Goal: Information Seeking & Learning: Learn about a topic

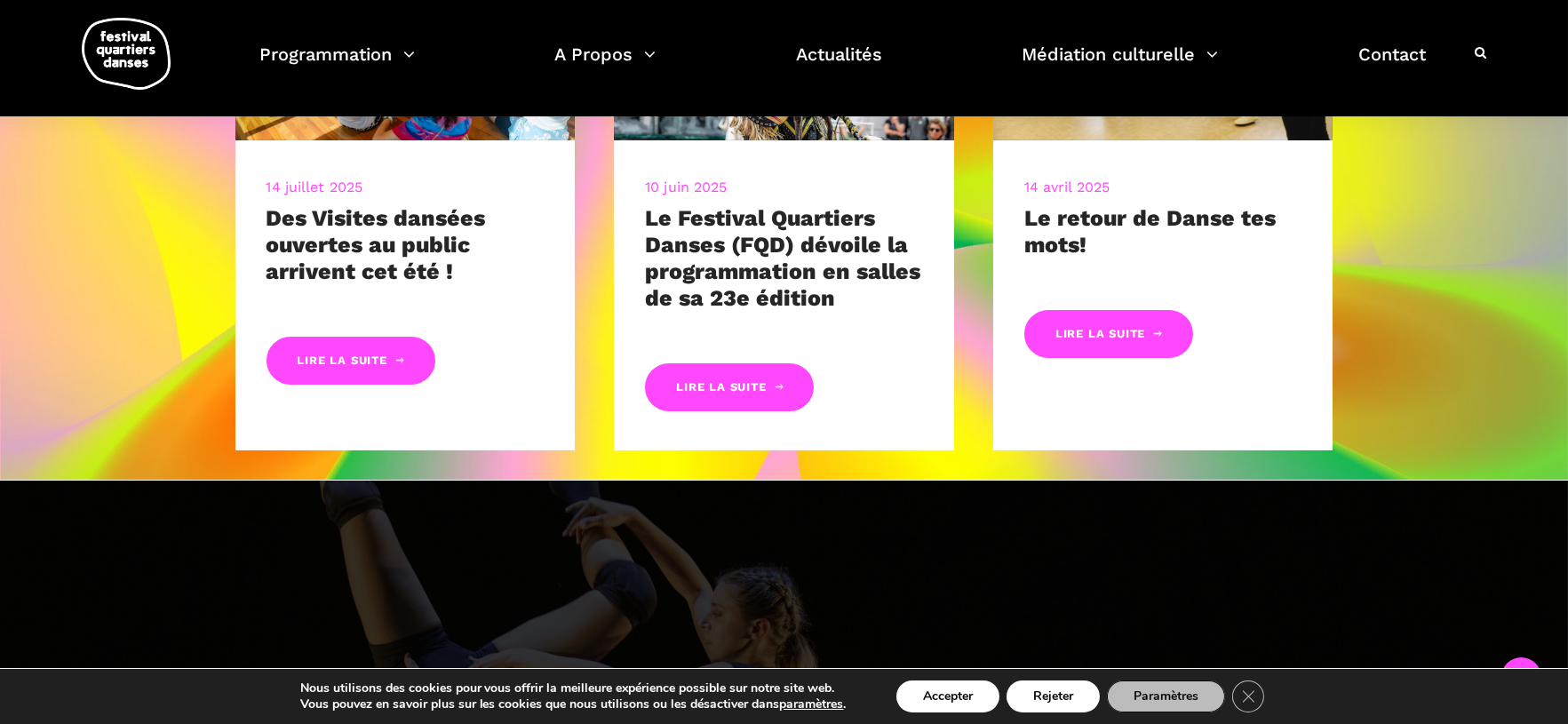
scroll to position [1108, 0]
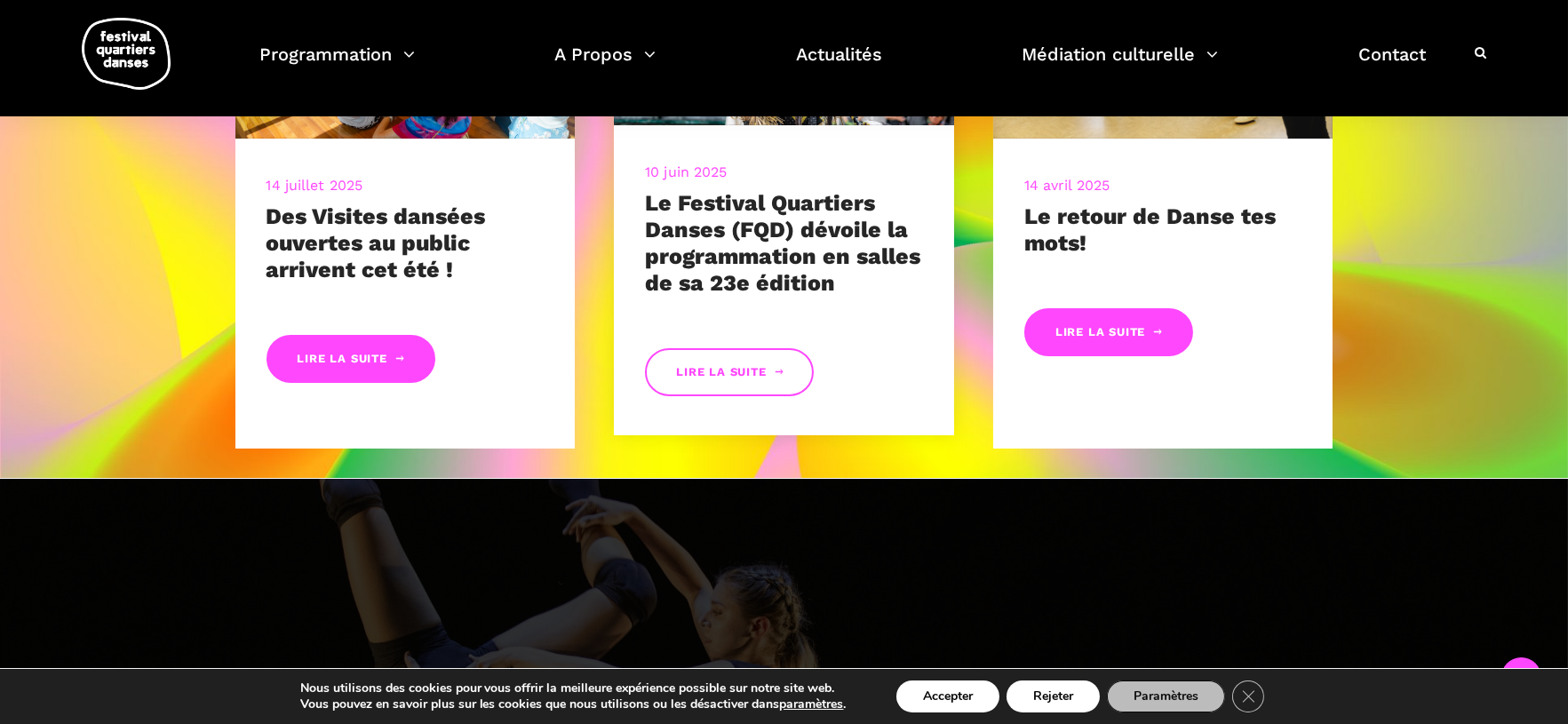
click at [750, 392] on link "Lire la suite" at bounding box center [728, 373] width 168 height 49
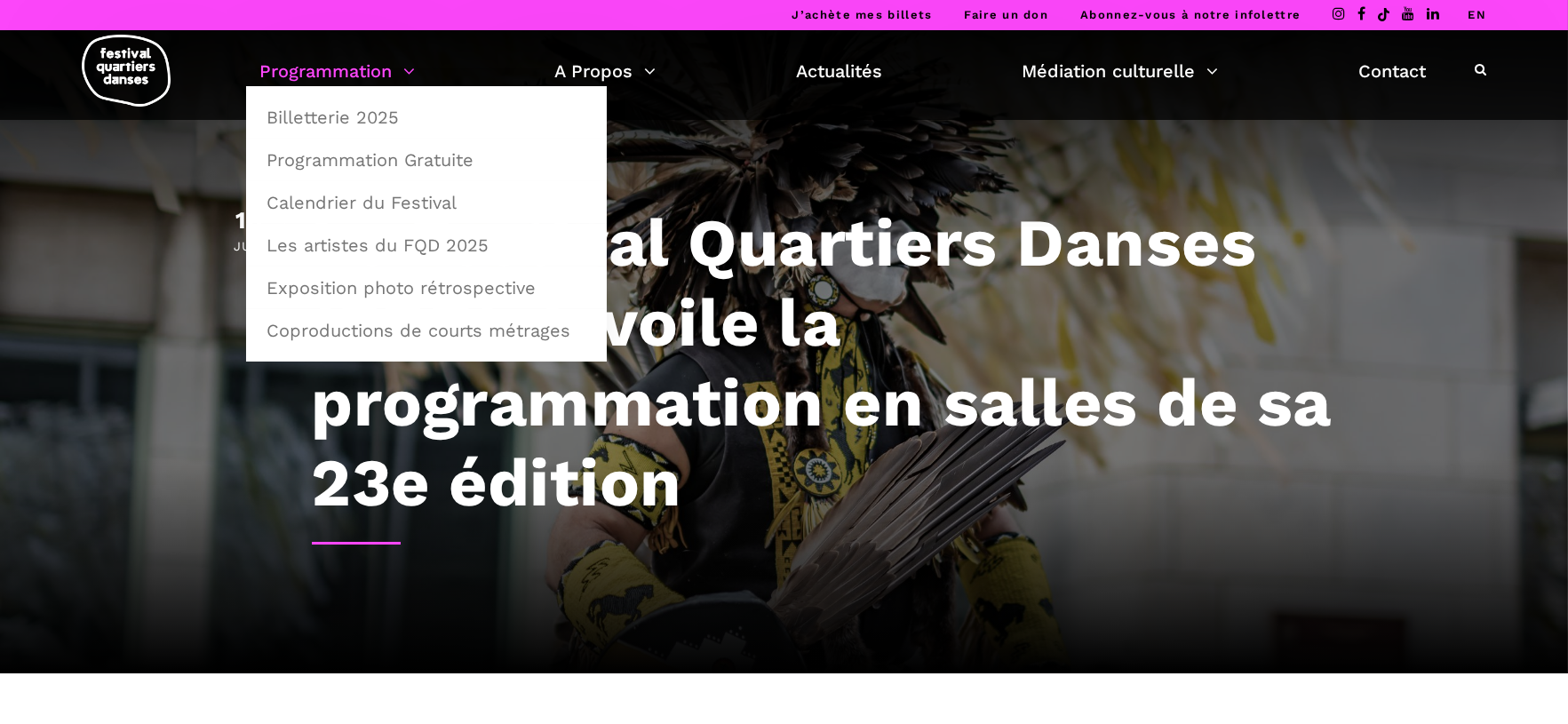
click at [368, 58] on link "Programmation" at bounding box center [338, 71] width 156 height 30
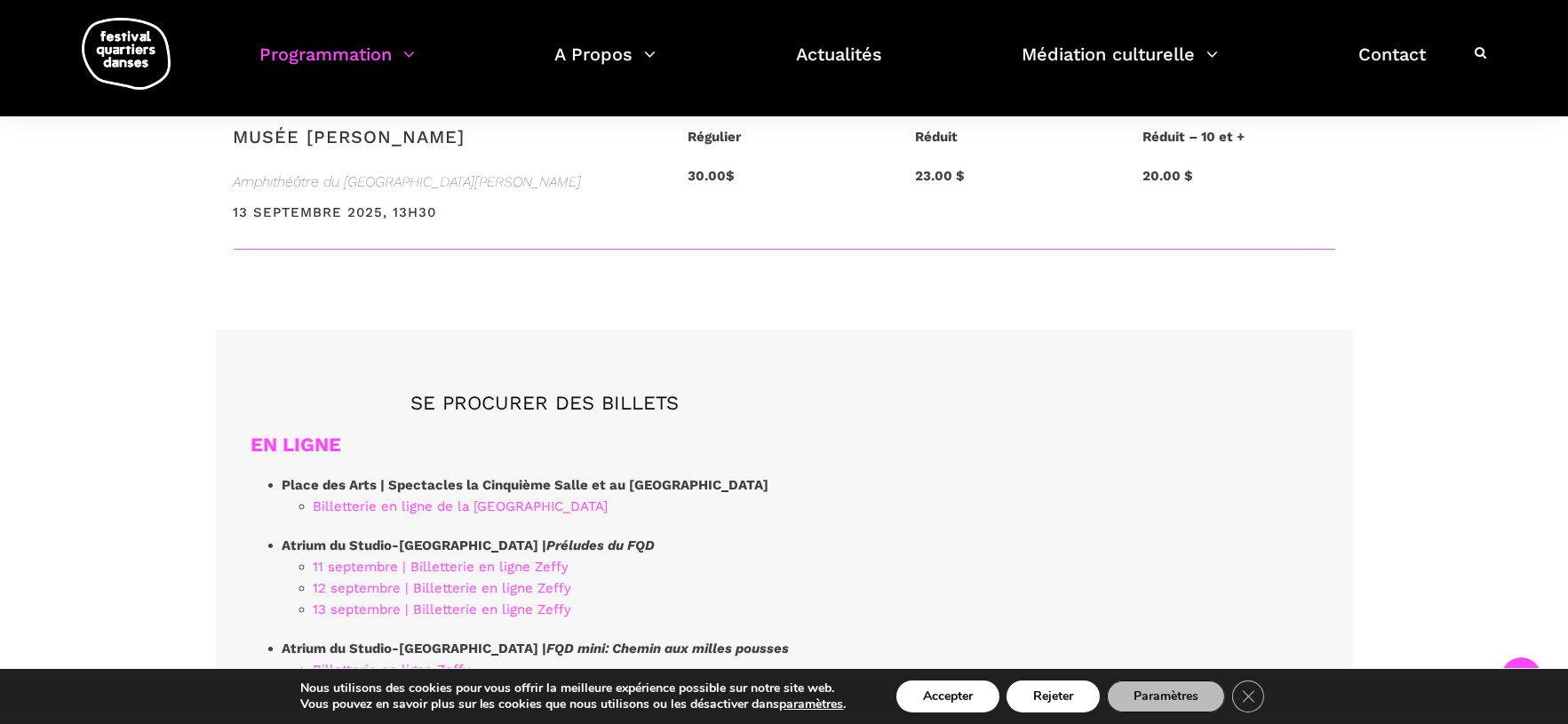
scroll to position [4631, 0]
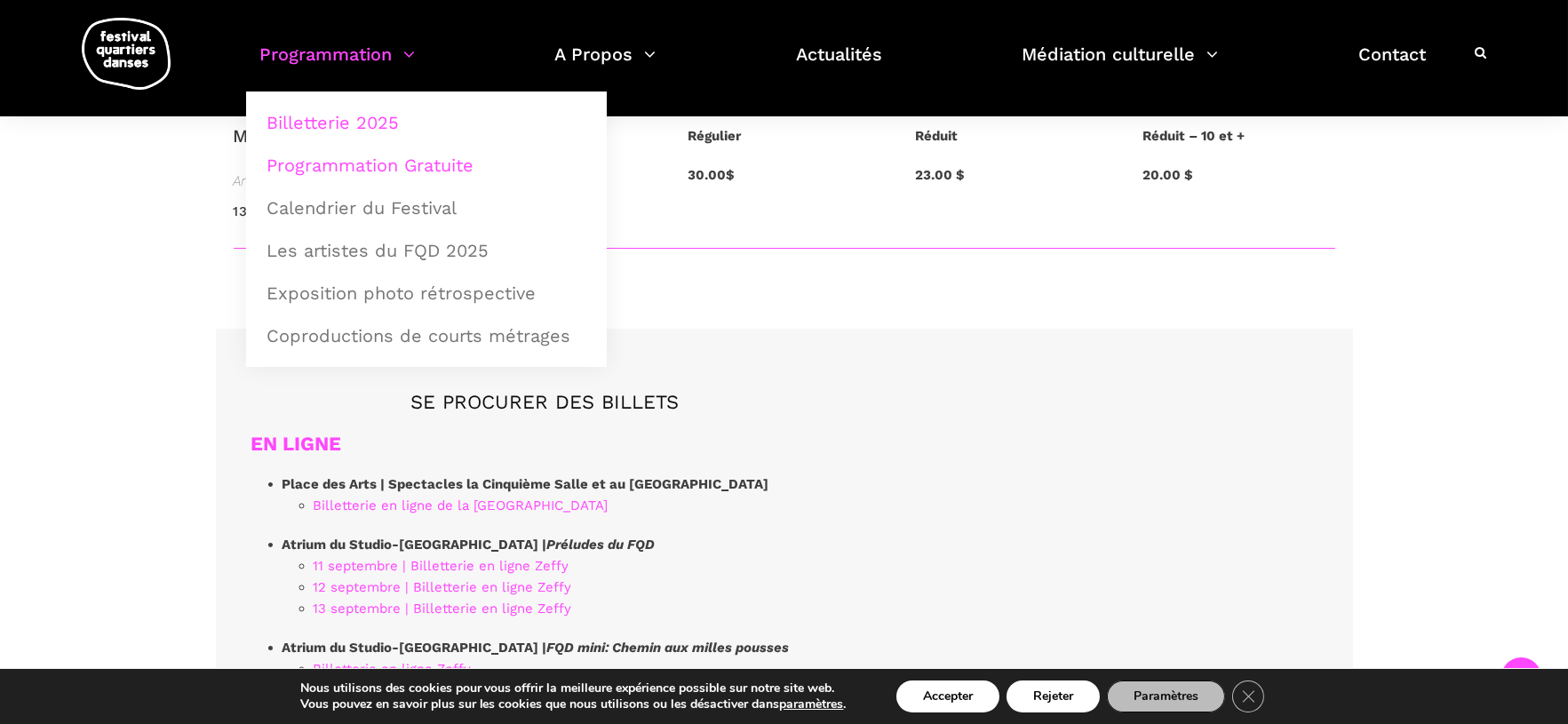
click at [379, 170] on link "Programmation Gratuite" at bounding box center [426, 165] width 342 height 41
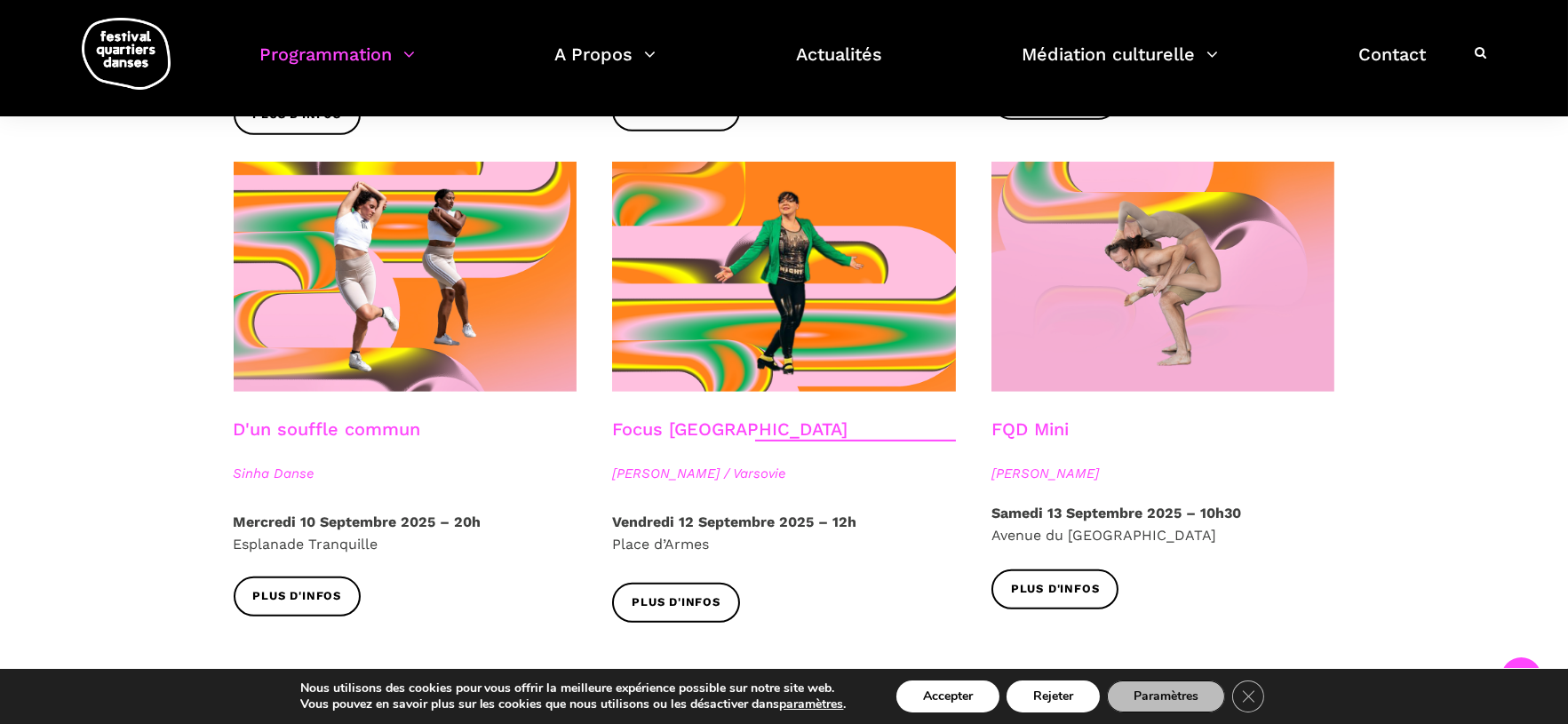
scroll to position [1938, 0]
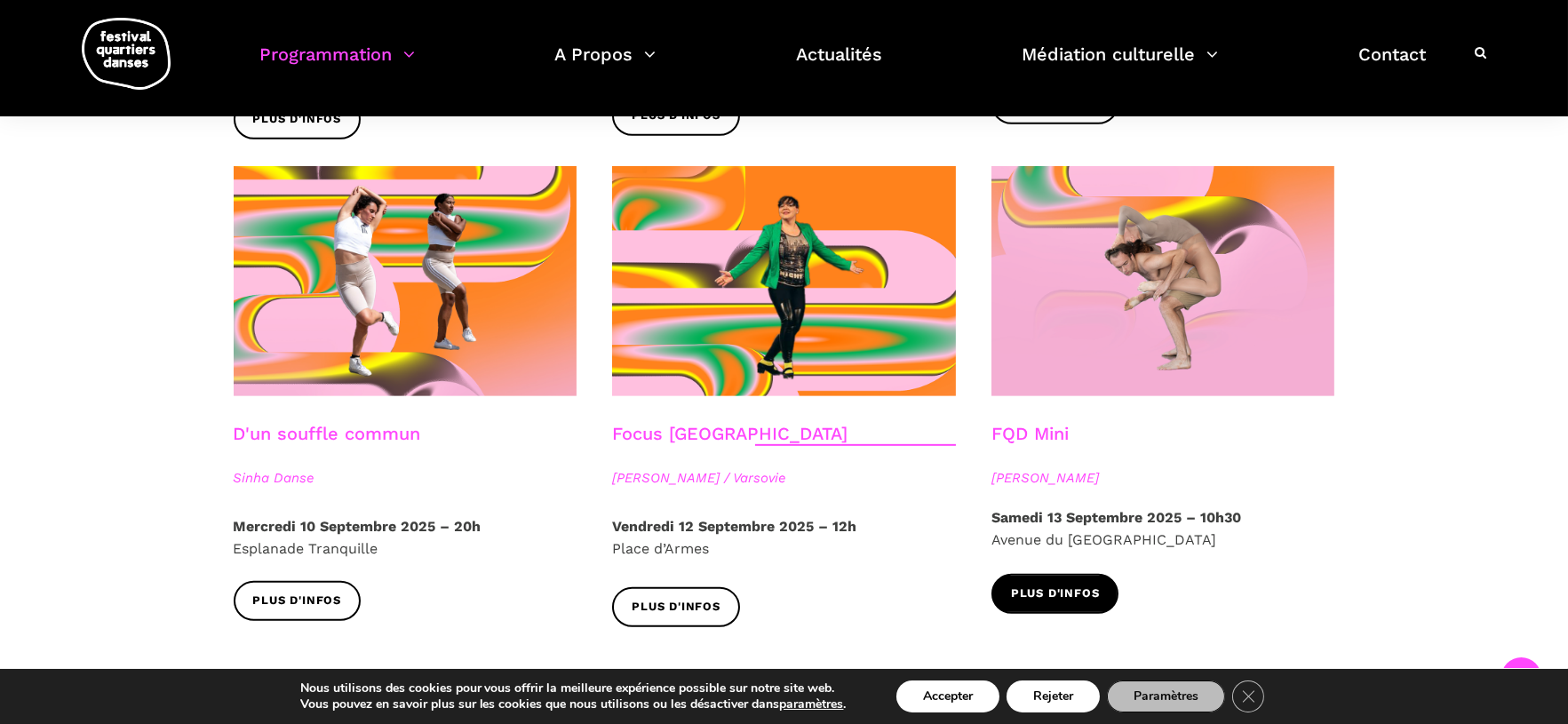
click at [1056, 584] on span "Plus d'infos" at bounding box center [1055, 593] width 89 height 19
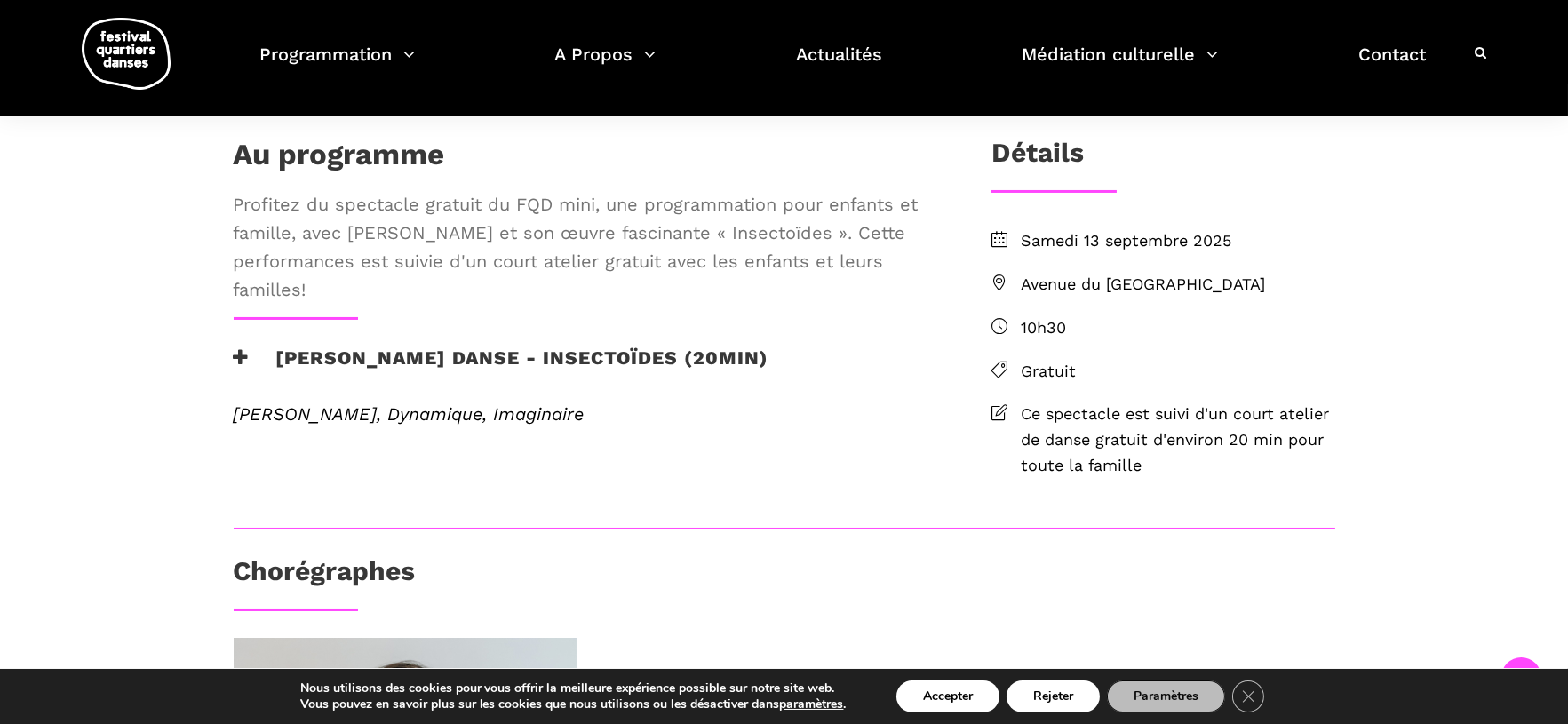
scroll to position [390, 0]
click at [1070, 296] on span "Avenue du Musée des Beaux Arts de Montréal" at bounding box center [1177, 283] width 314 height 26
click at [1026, 683] on button "Rejeter" at bounding box center [1052, 695] width 94 height 31
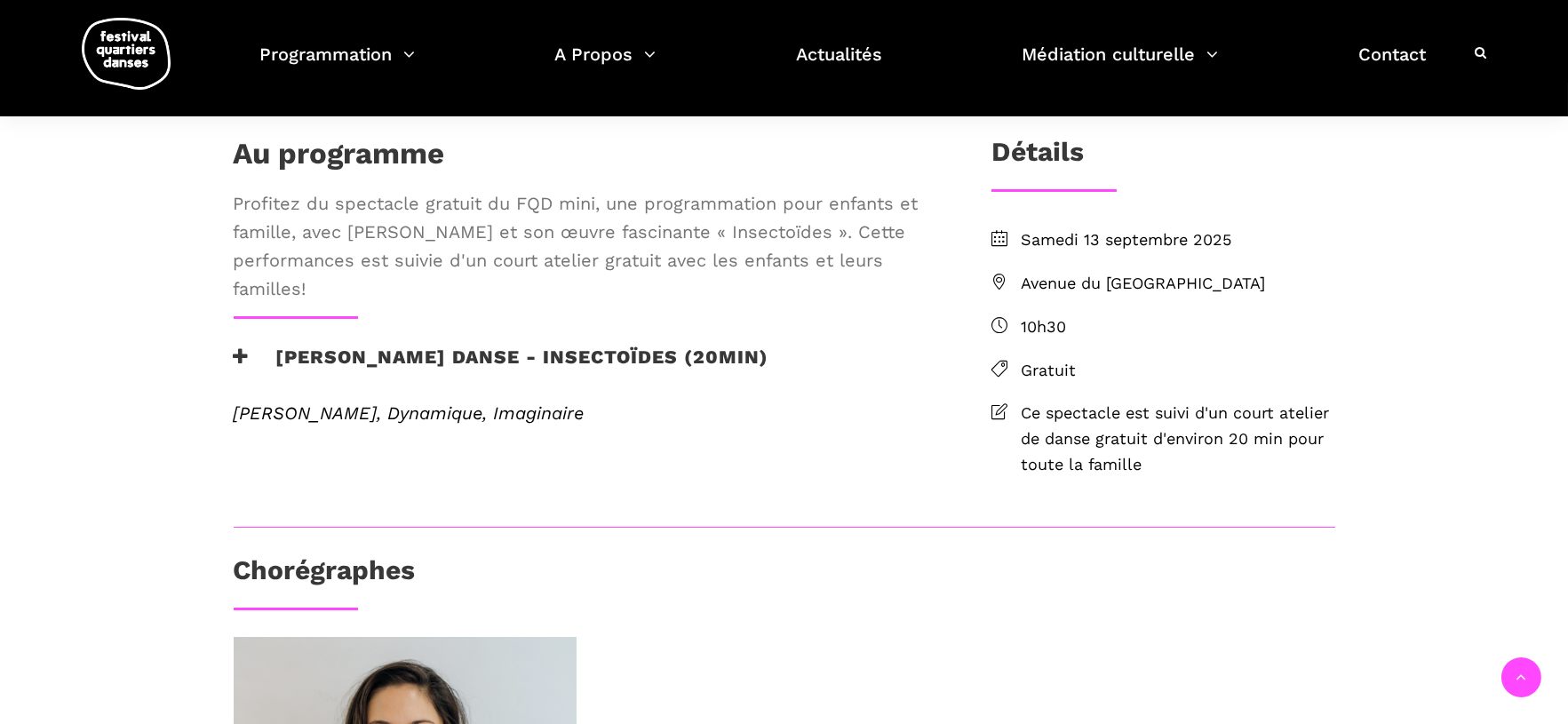
scroll to position [917, 0]
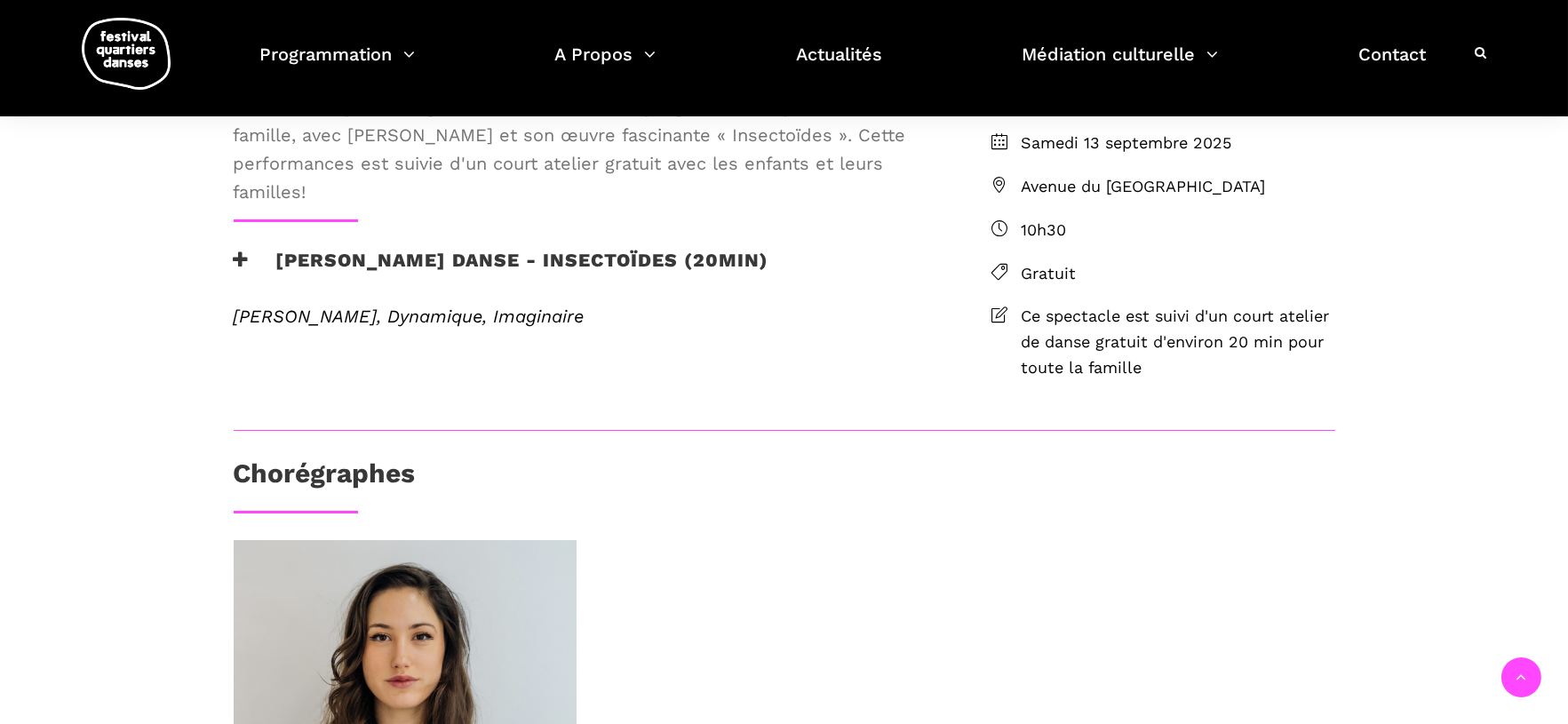
scroll to position [185, 0]
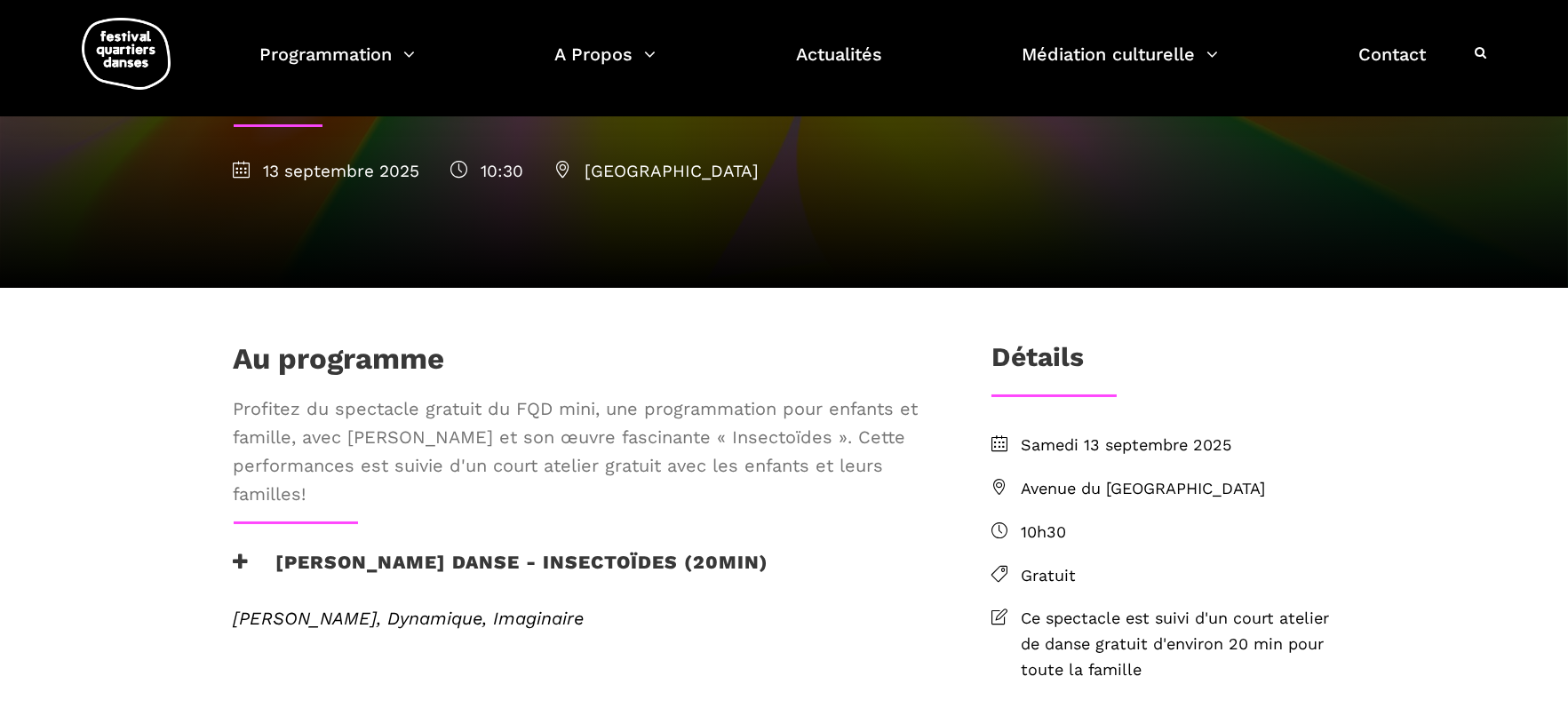
click at [1092, 502] on span "Avenue du Musée des Beaux Arts de Montréal" at bounding box center [1177, 489] width 314 height 26
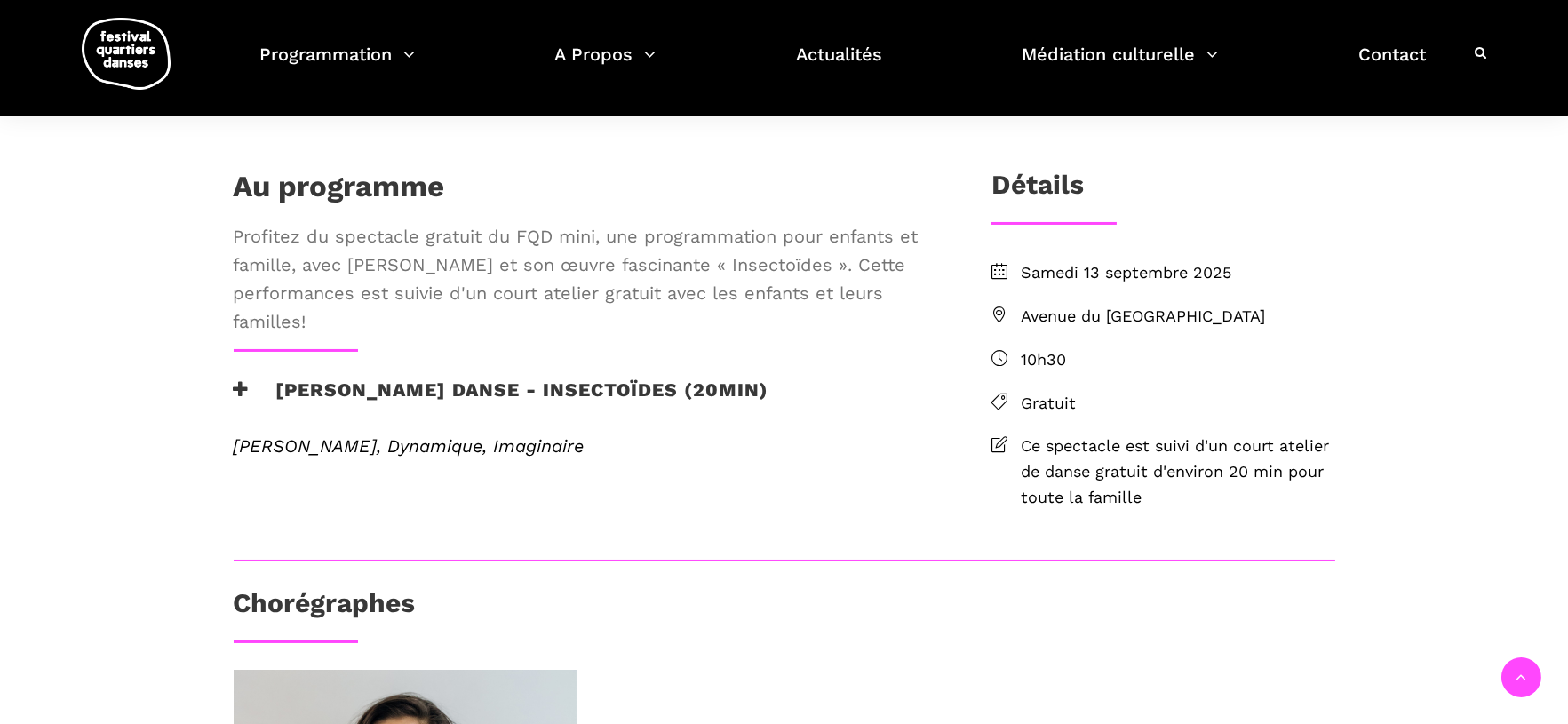
scroll to position [355, 0]
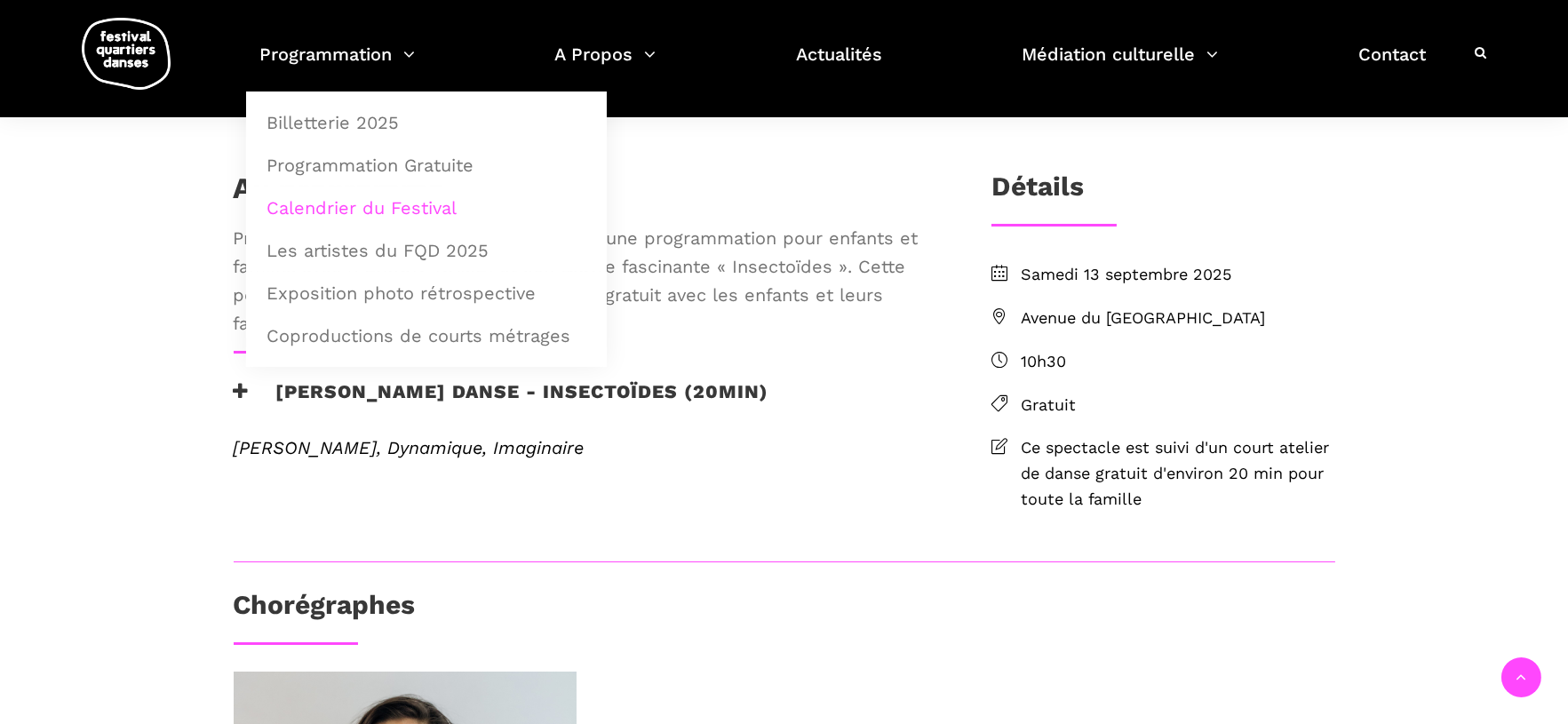
click at [364, 214] on link "Calendrier du Festival" at bounding box center [426, 208] width 342 height 41
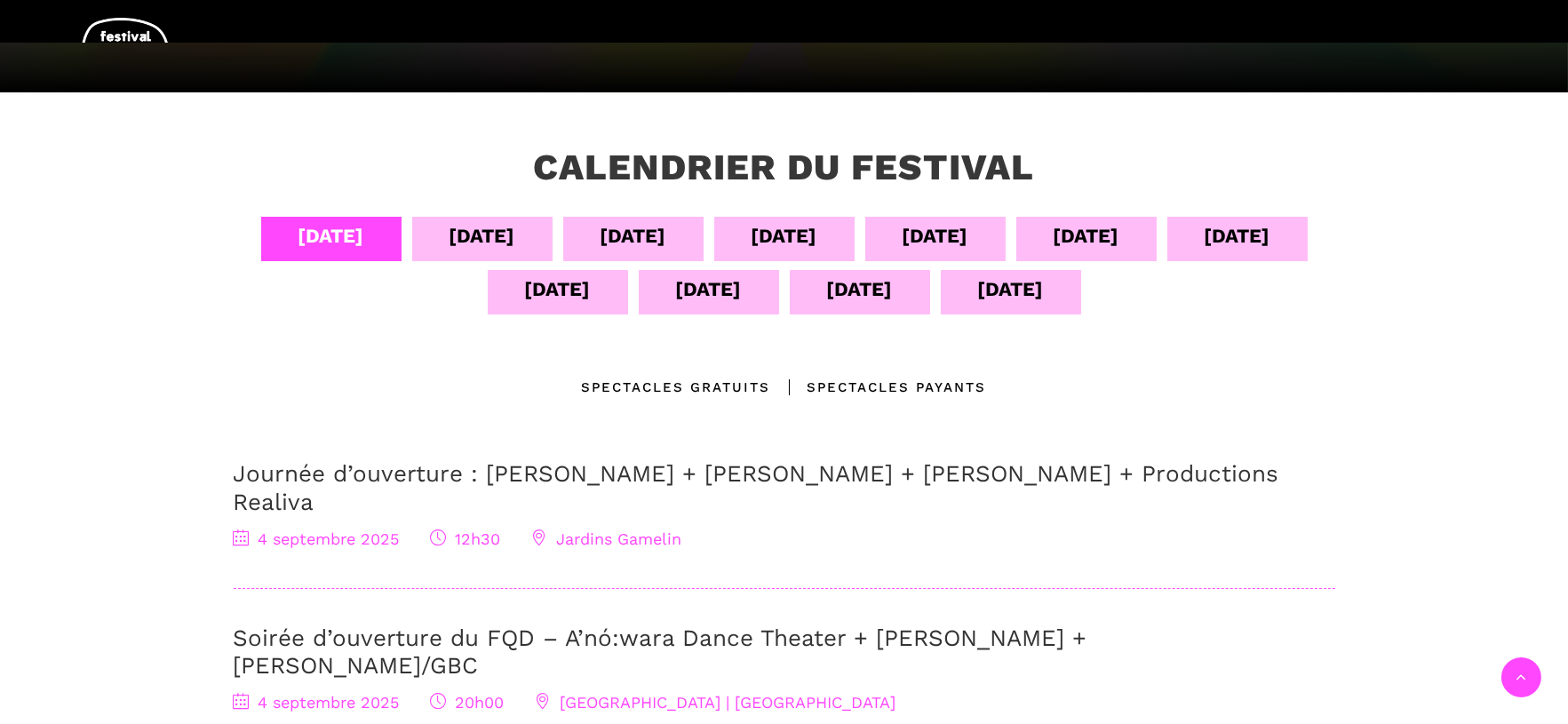
scroll to position [304, 0]
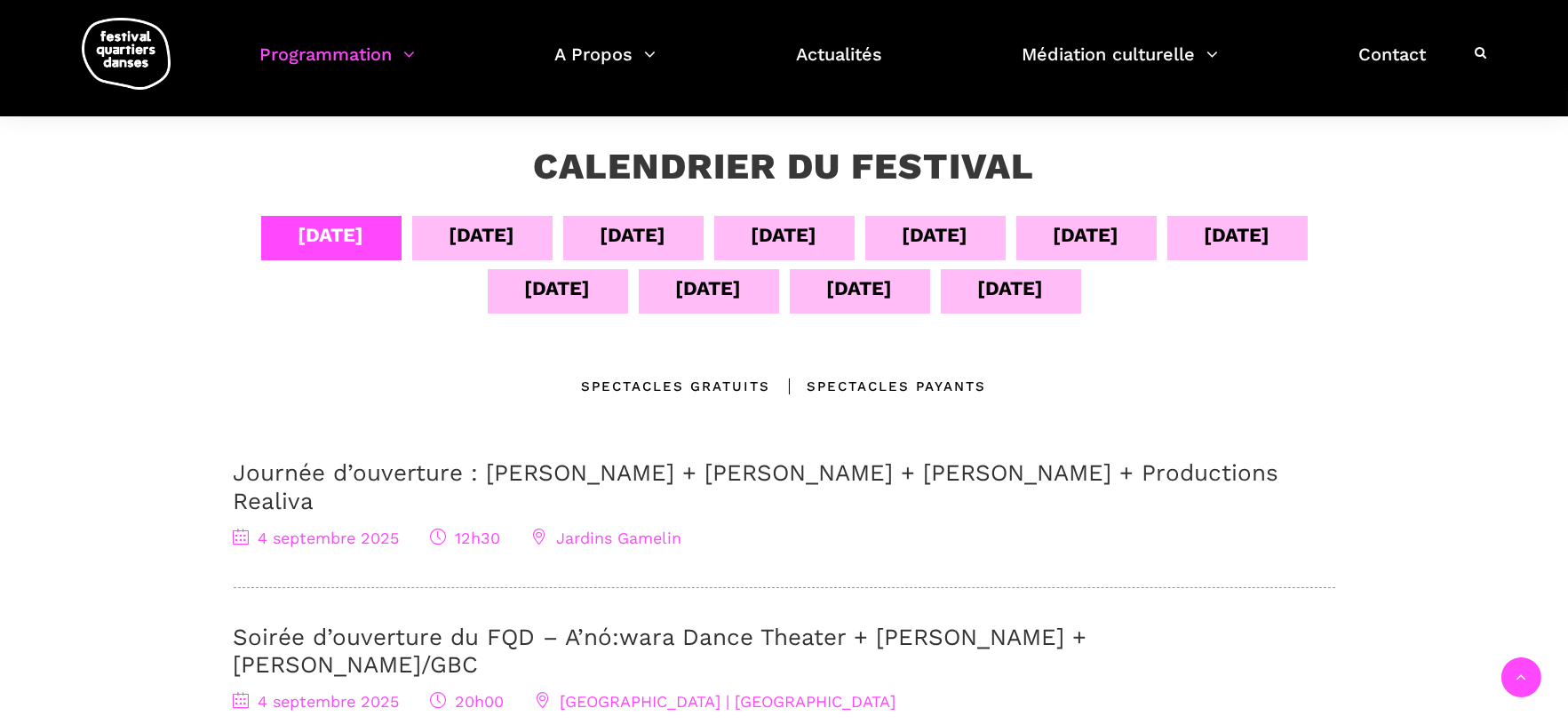
click at [705, 305] on div "[DATE]" at bounding box center [709, 290] width 141 height 44
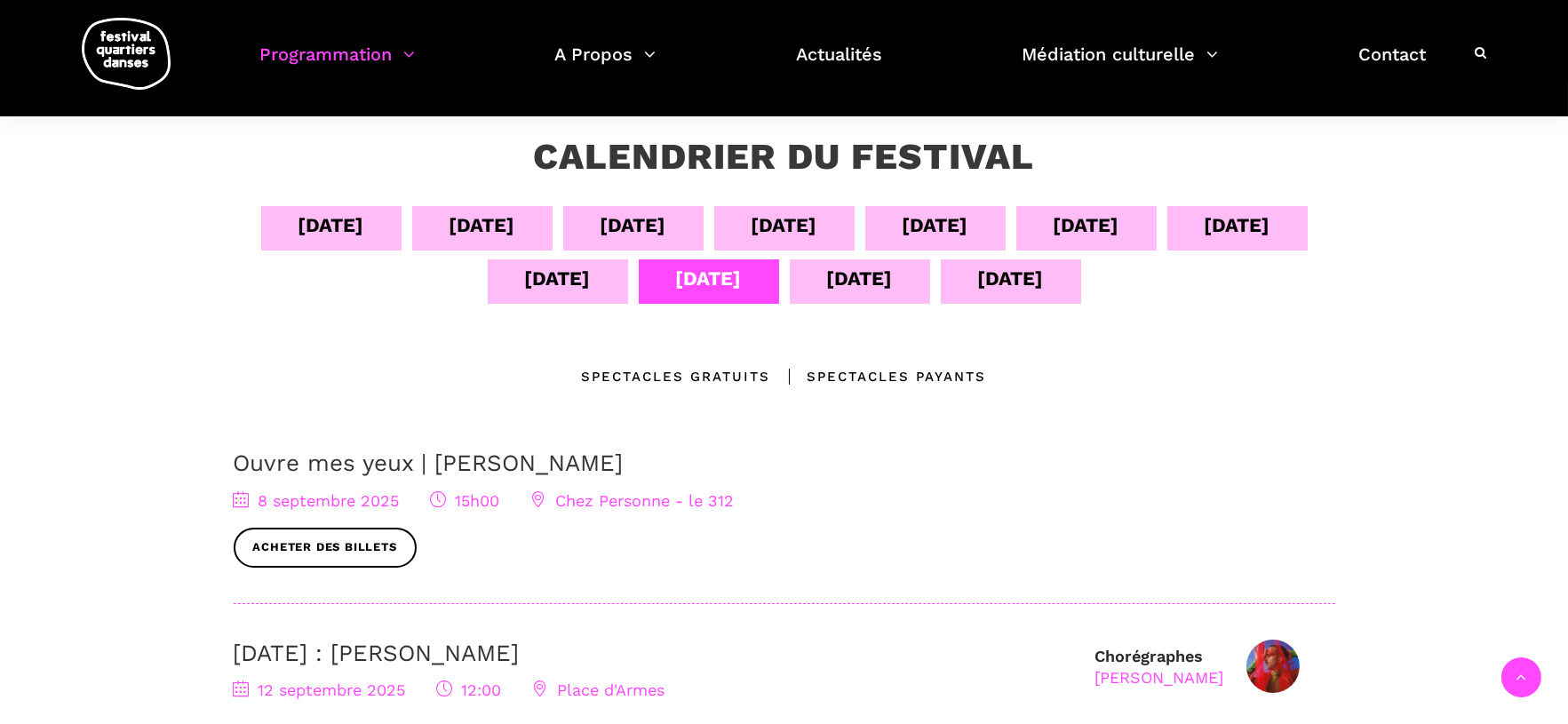
scroll to position [313, 0]
click at [686, 375] on div "Spectacles gratuits" at bounding box center [676, 378] width 189 height 22
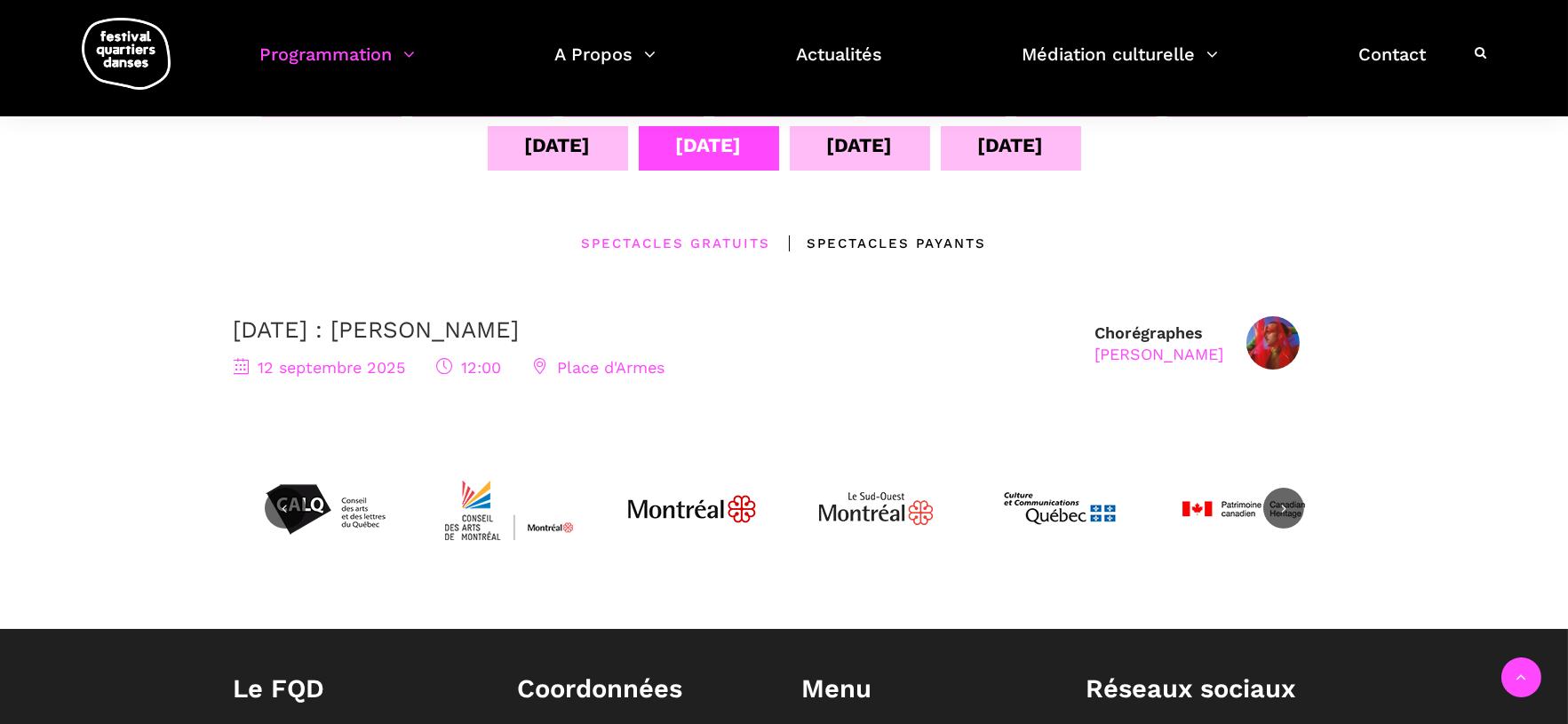
scroll to position [451, 0]
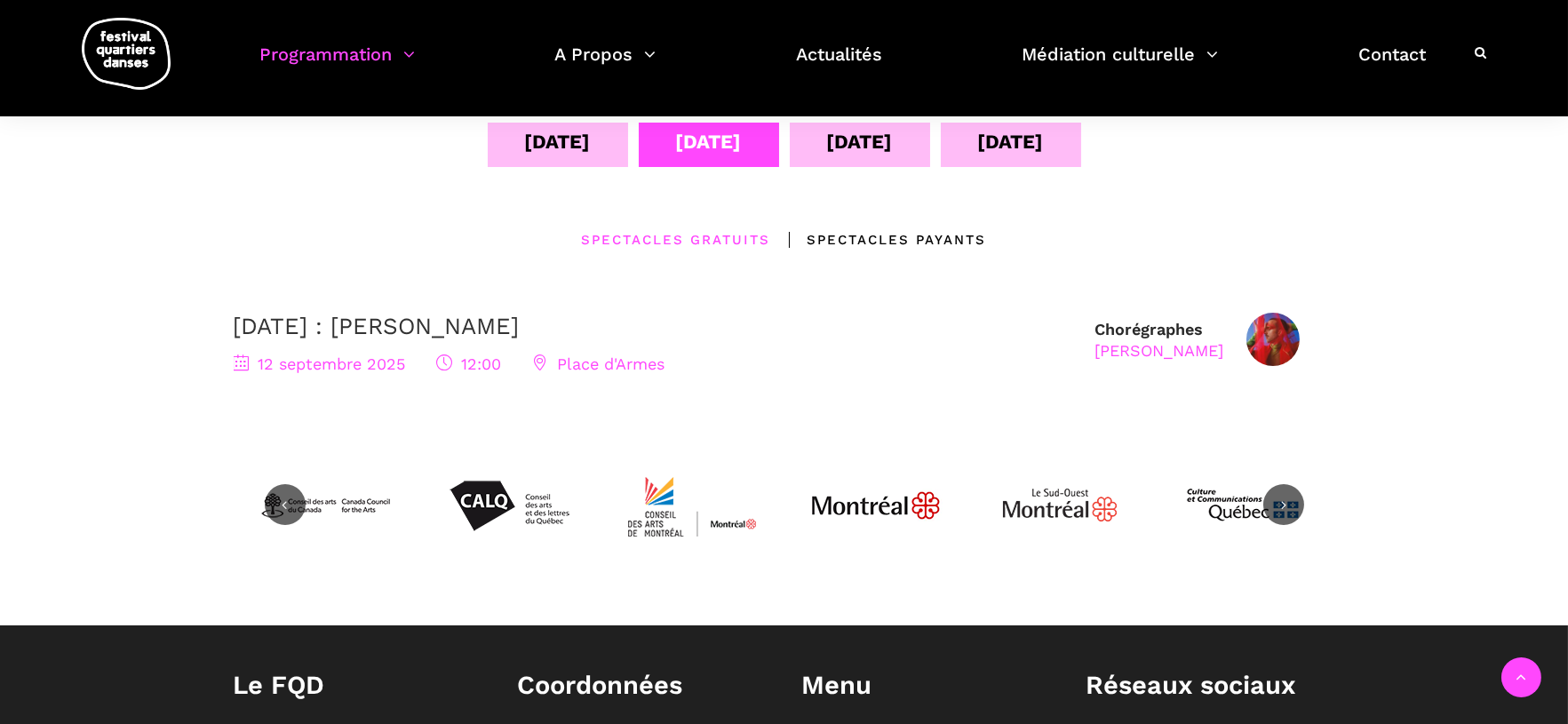
click at [775, 229] on div "Spectacles Payants" at bounding box center [878, 240] width 216 height 22
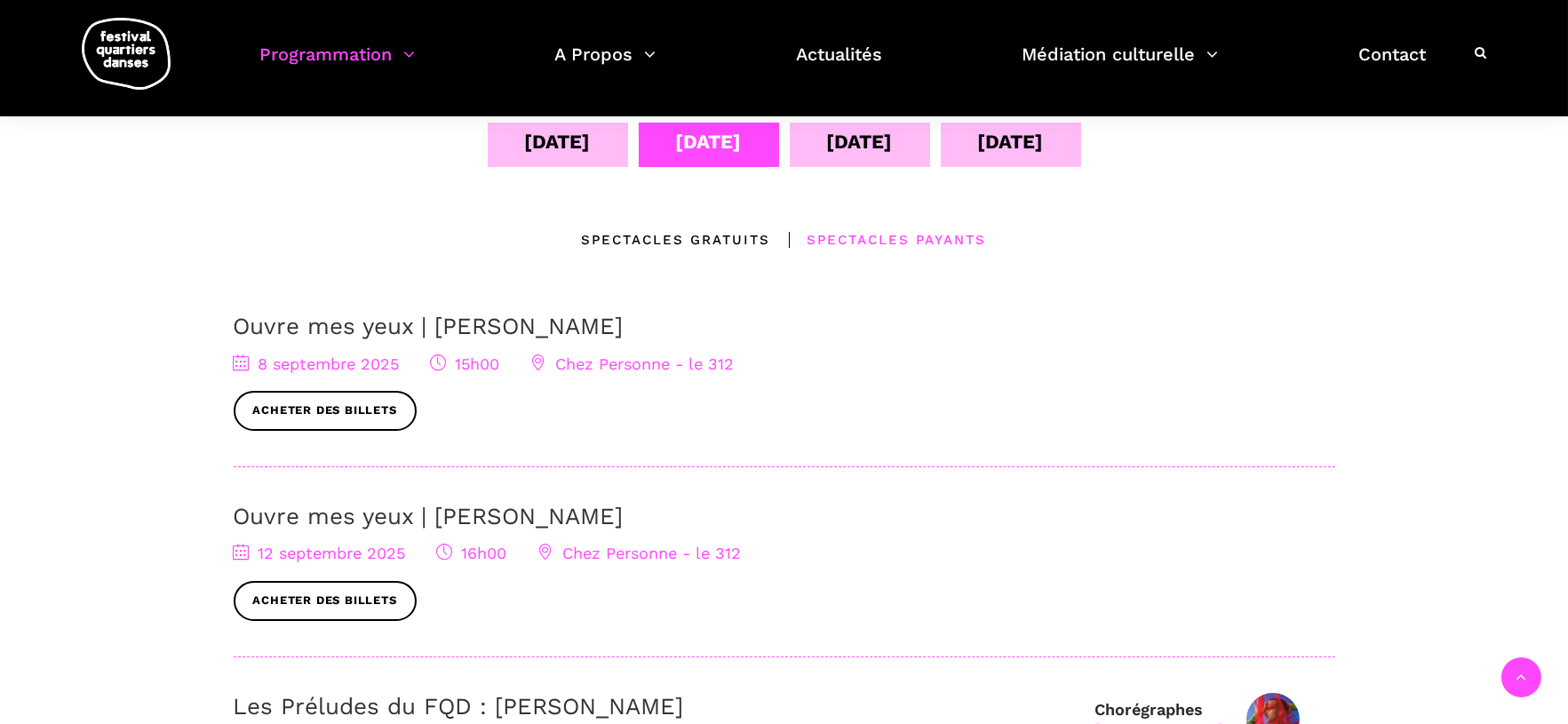
click at [827, 147] on div "[DATE]" at bounding box center [859, 142] width 66 height 31
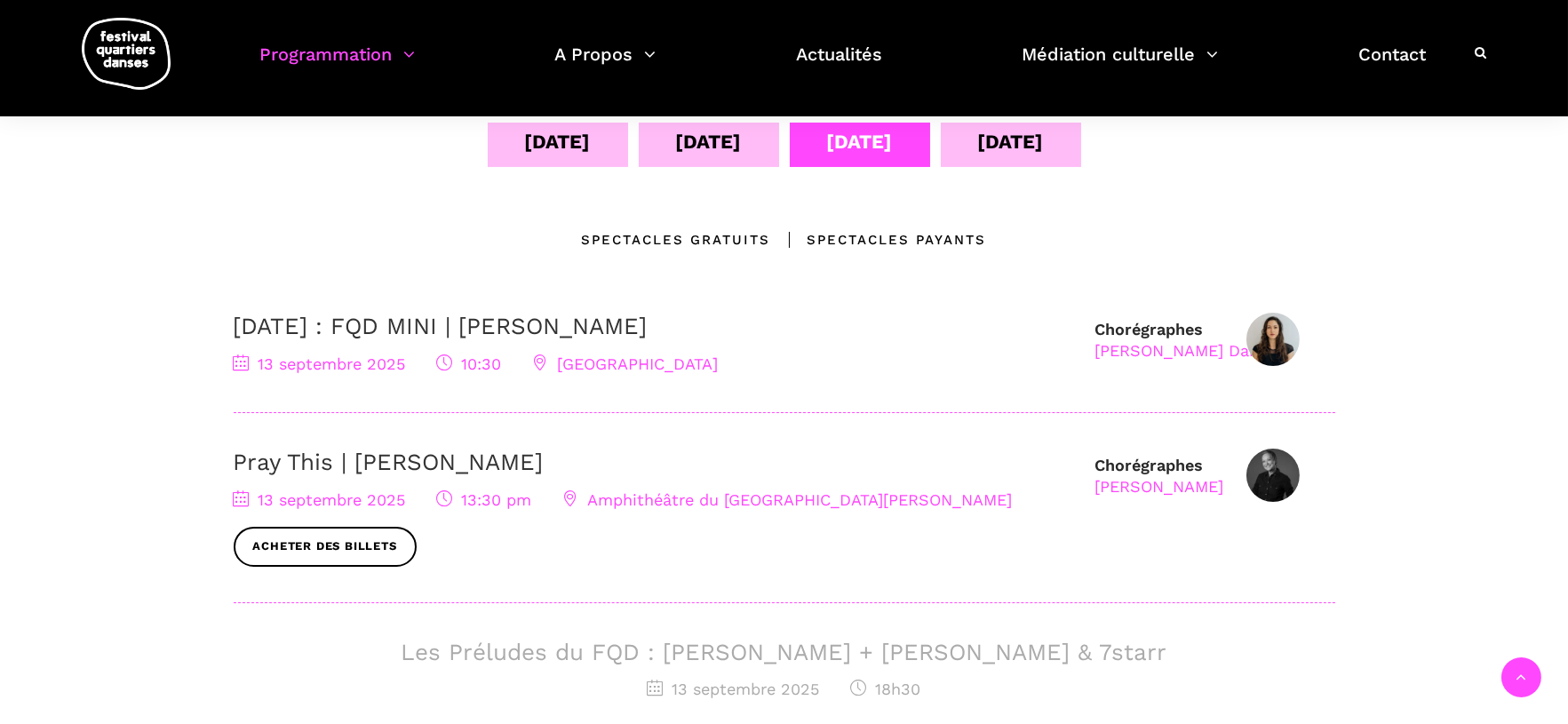
click at [716, 229] on div "Spectacles gratuits" at bounding box center [676, 240] width 189 height 22
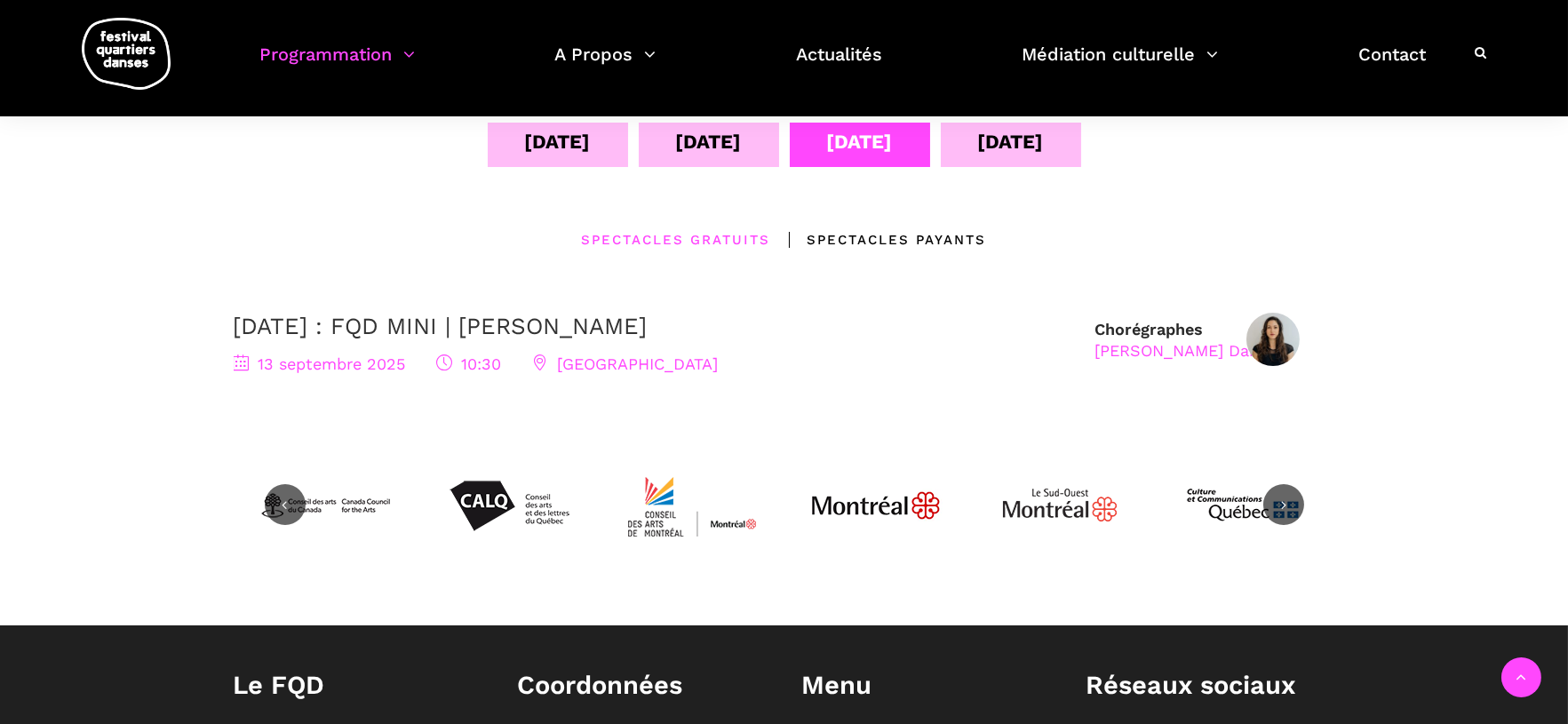
click at [682, 368] on span "[GEOGRAPHIC_DATA]" at bounding box center [625, 363] width 186 height 19
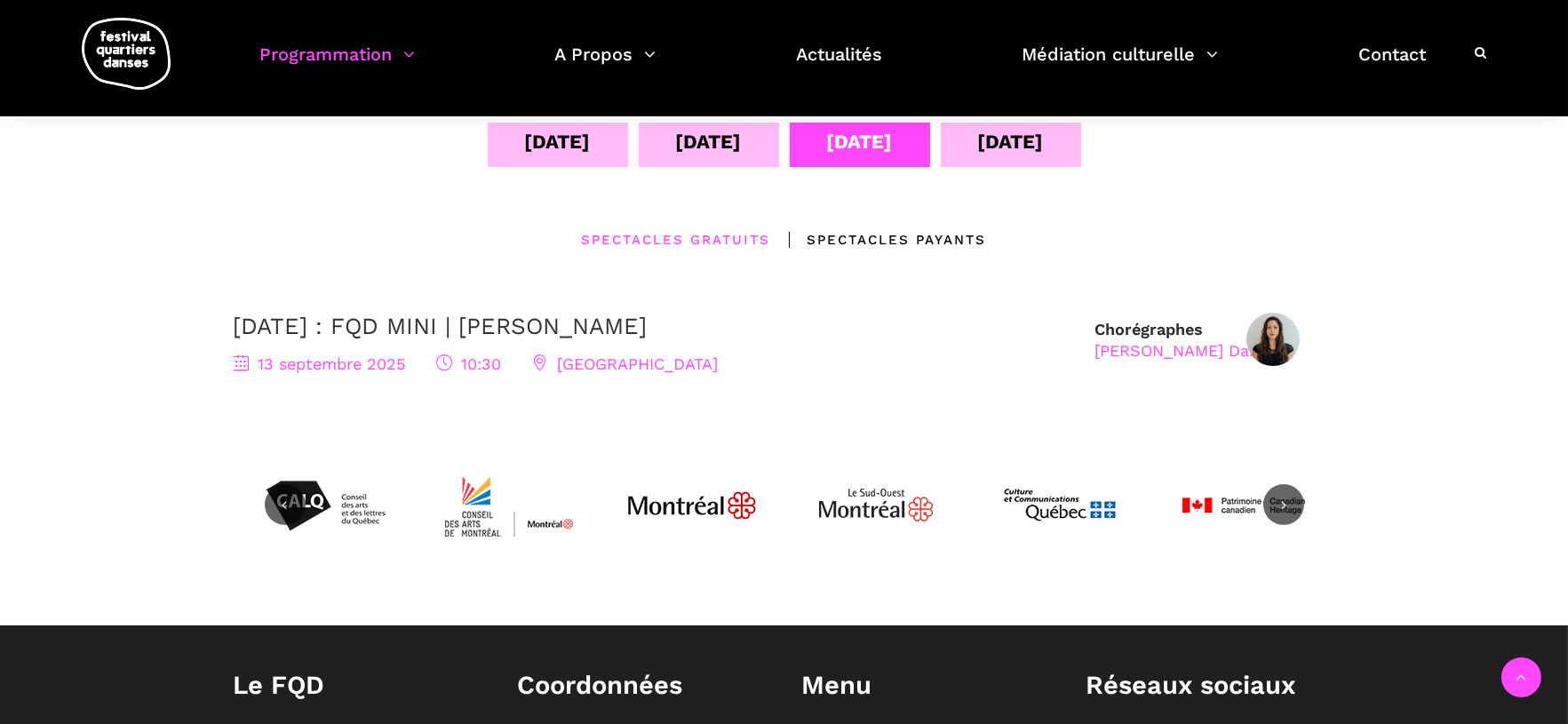
click at [295, 370] on span "13 septembre 2025" at bounding box center [319, 363] width 172 height 19
click at [293, 338] on link "[DATE] : FQD MINI | [PERSON_NAME]" at bounding box center [440, 326] width 414 height 27
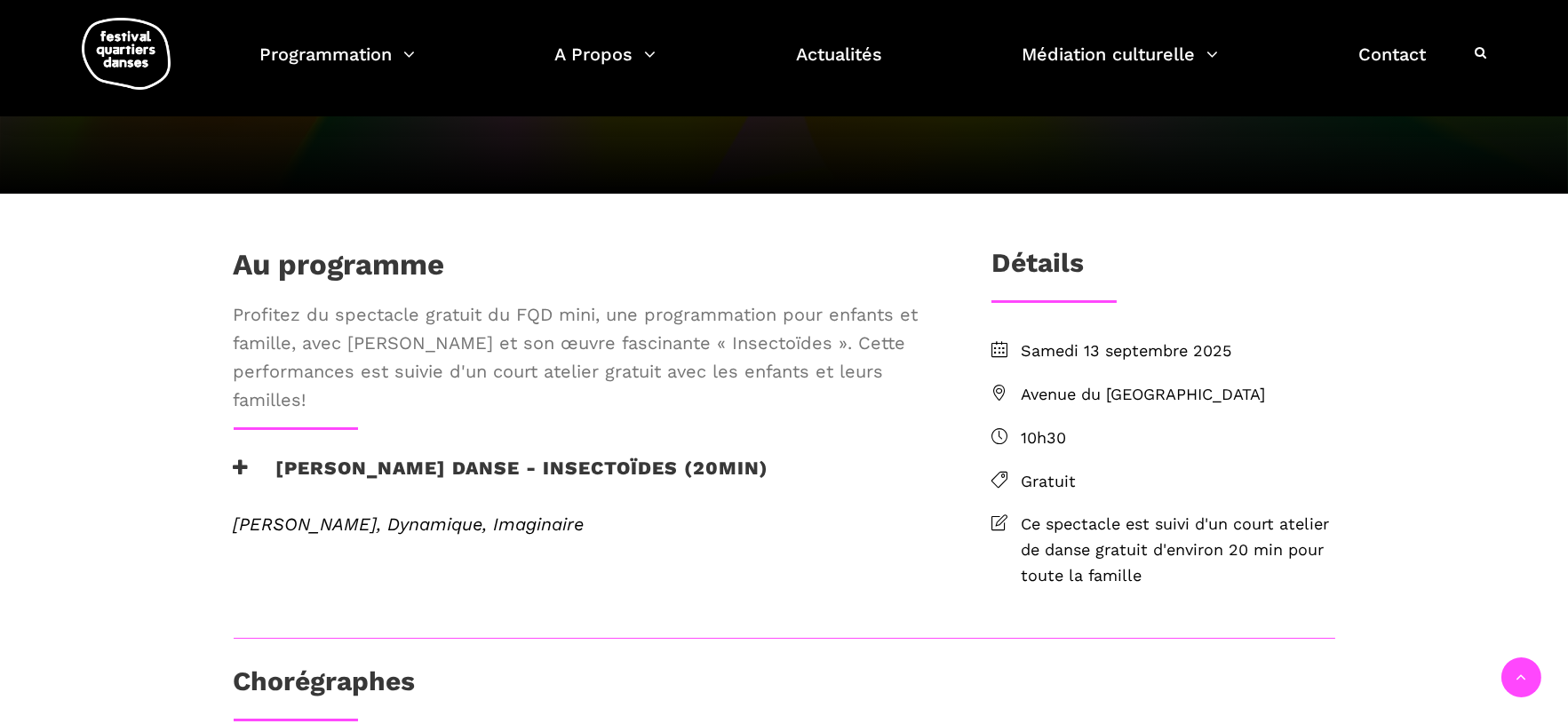
scroll to position [279, 0]
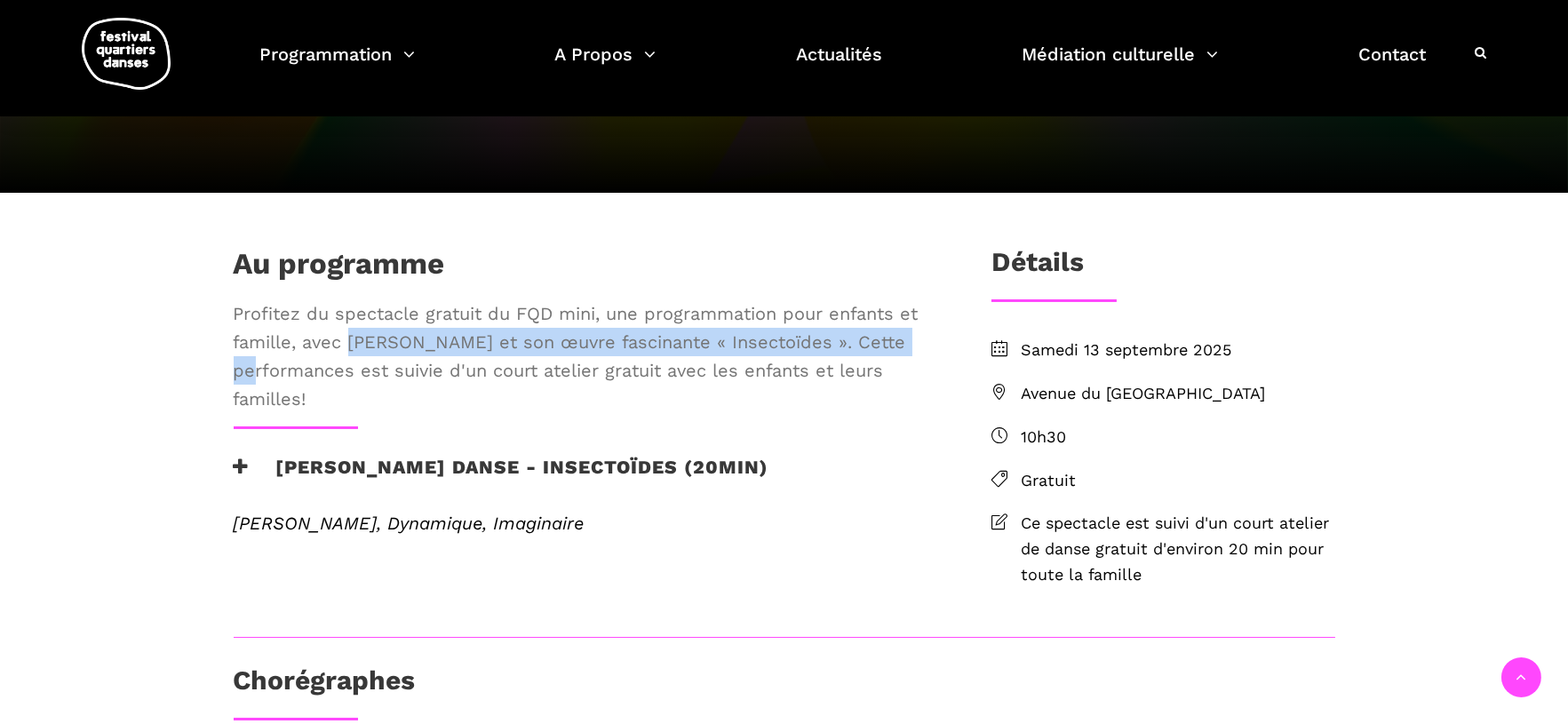
drag, startPoint x: 348, startPoint y: 395, endPoint x: 927, endPoint y: 400, distance: 579.0
click at [927, 400] on span "Profitez du spectacle gratuit du FQD mini, une programmation pour enfants et fa…" at bounding box center [583, 356] width 700 height 114
copy span "Pauline Berndsen Danse et son œuvre fascinante « Insectoïdes »."
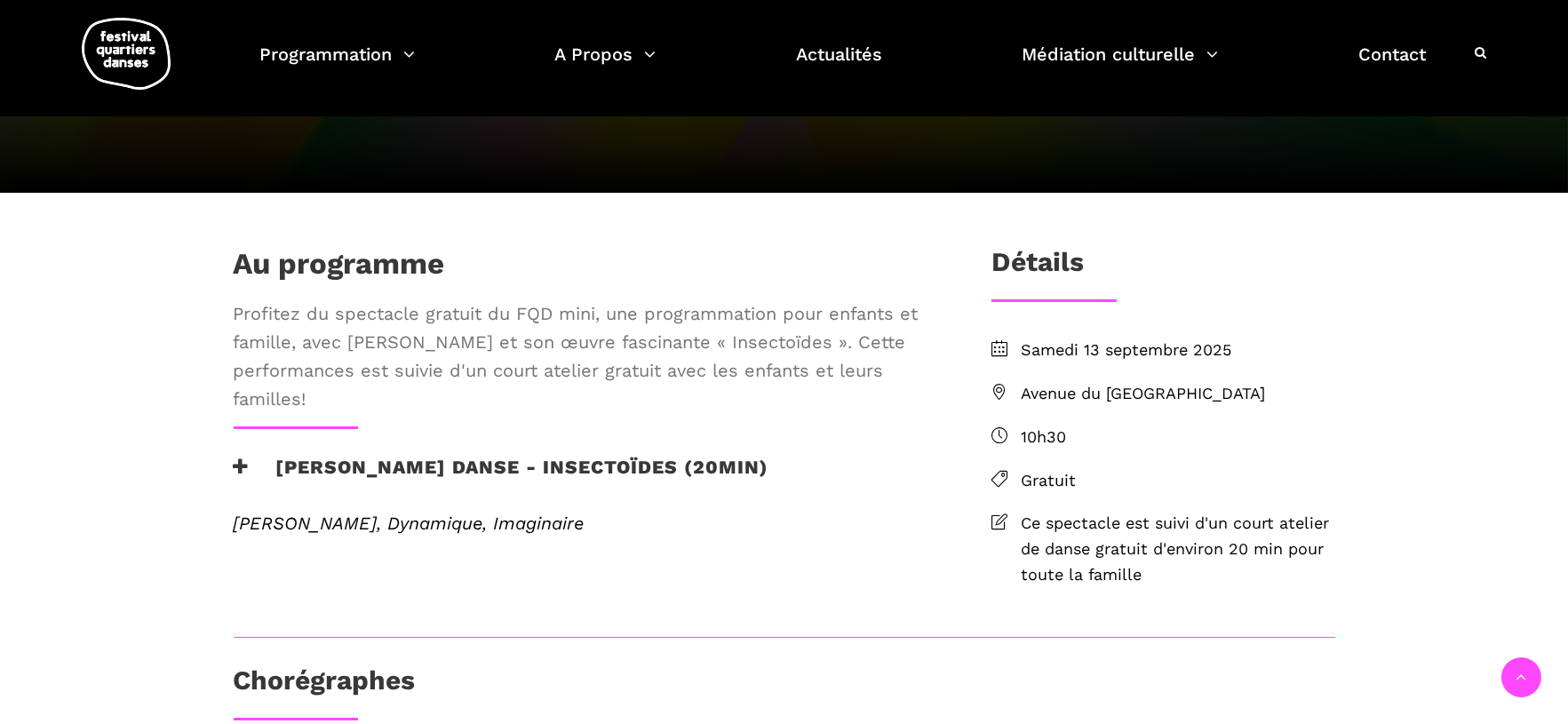
click at [1075, 538] on ul "Samedi 13 septembre 2025 Avenue du Musée des Beaux Arts de Montréal 10h30 Gratu…" at bounding box center [1162, 462] width 344 height 250
